Goal: Task Accomplishment & Management: Use online tool/utility

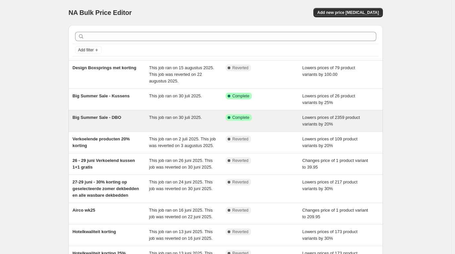
scroll to position [33, 0]
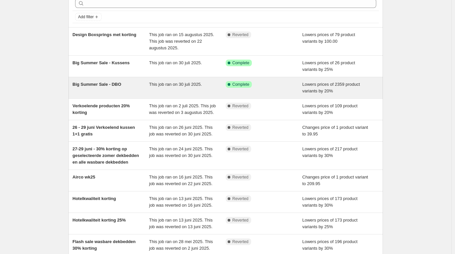
click at [91, 84] on span "Big Summer Sale - DBO" at bounding box center [96, 84] width 49 height 5
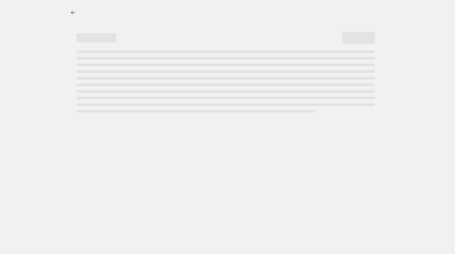
select select "percentage"
select select "remove"
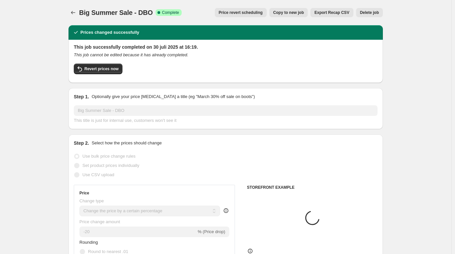
select select "product_type"
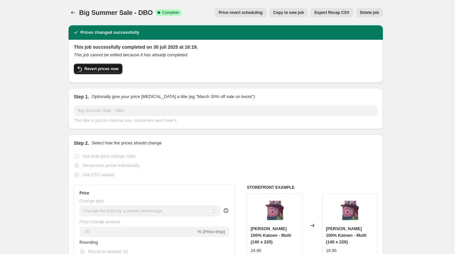
click at [98, 71] on span "Revert prices now" at bounding box center [101, 68] width 34 height 5
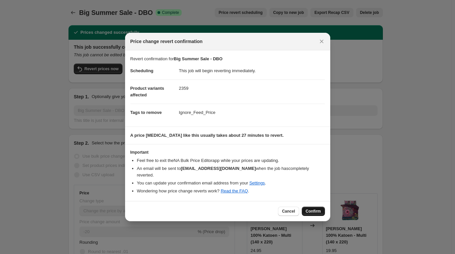
click at [310, 208] on span "Confirm" at bounding box center [312, 210] width 15 height 5
